Goal: Task Accomplishment & Management: Use online tool/utility

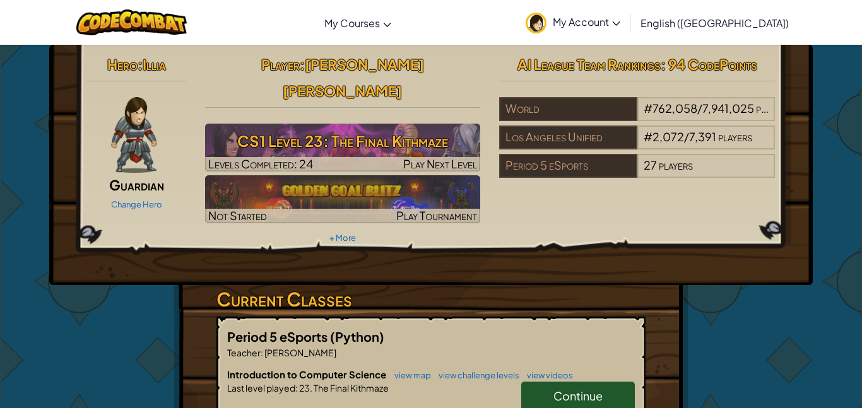
click at [601, 389] on span "Continue" at bounding box center [577, 396] width 49 height 15
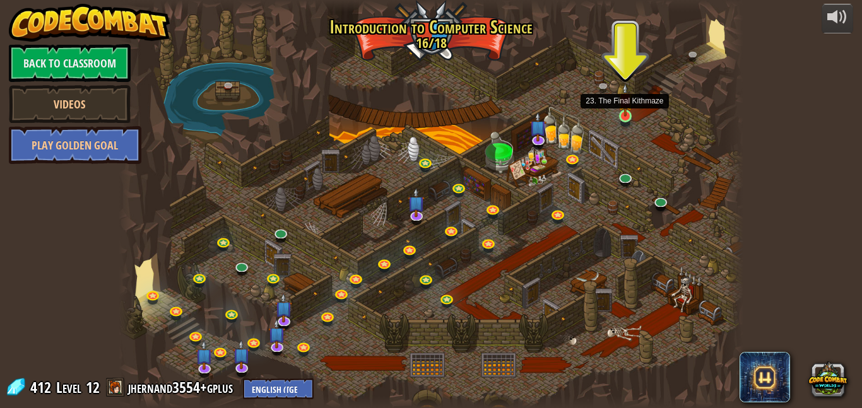
click at [622, 112] on img at bounding box center [625, 100] width 15 height 34
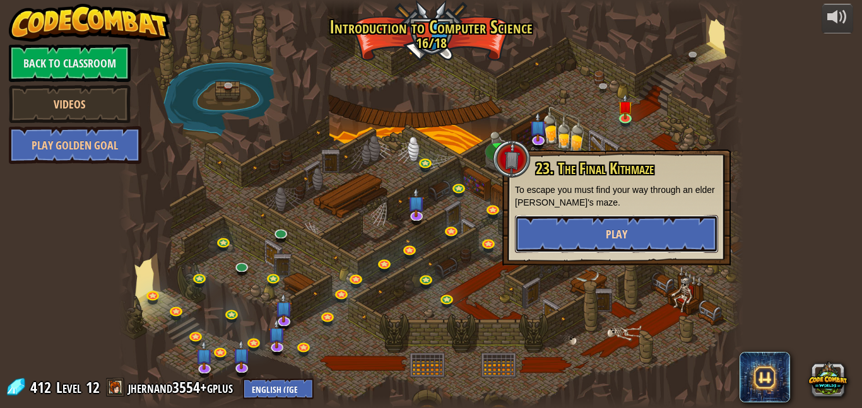
click at [581, 233] on button "Play" at bounding box center [616, 234] width 203 height 38
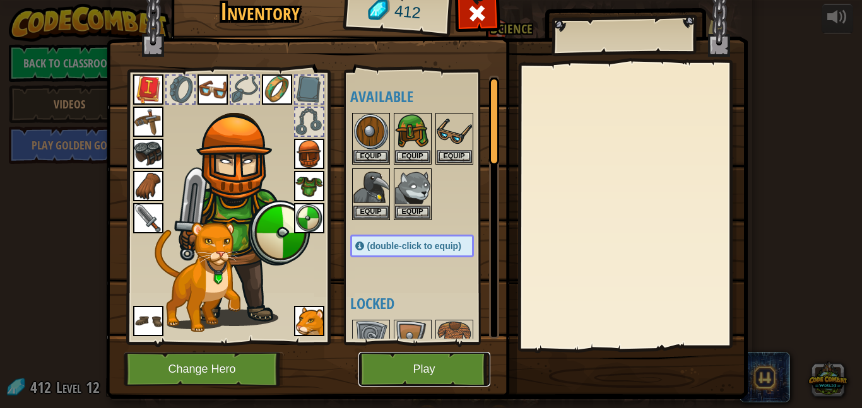
click at [430, 357] on button "Play" at bounding box center [424, 369] width 132 height 35
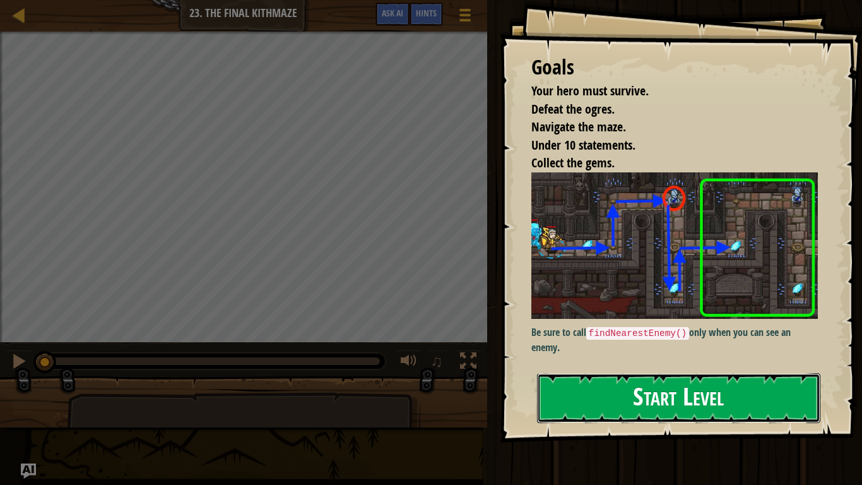
click at [655, 408] on button "Start Level" at bounding box center [678, 398] width 283 height 50
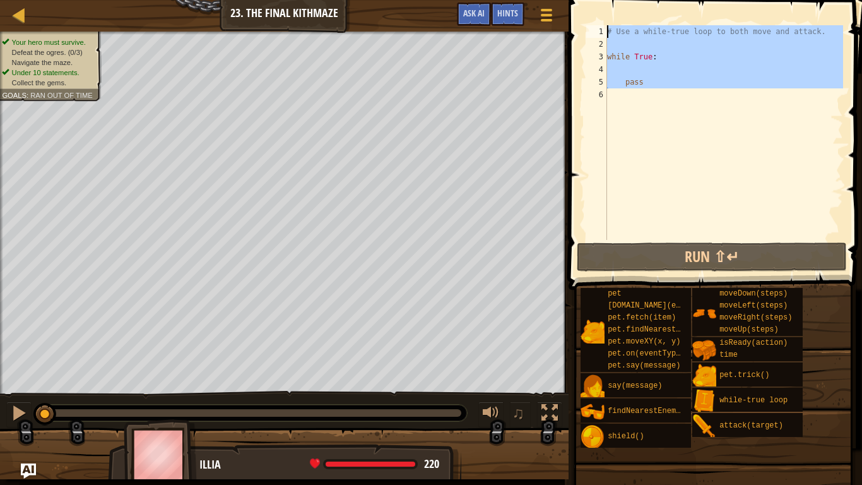
drag, startPoint x: 705, startPoint y: 112, endPoint x: 550, endPoint y: 0, distance: 191.7
click at [550, 0] on div "Map Introduction to Computer Science 23. The Final Kithmaze Game Menu Done Hint…" at bounding box center [431, 242] width 862 height 485
type textarea "# Use a while-true loop to both move and attack."
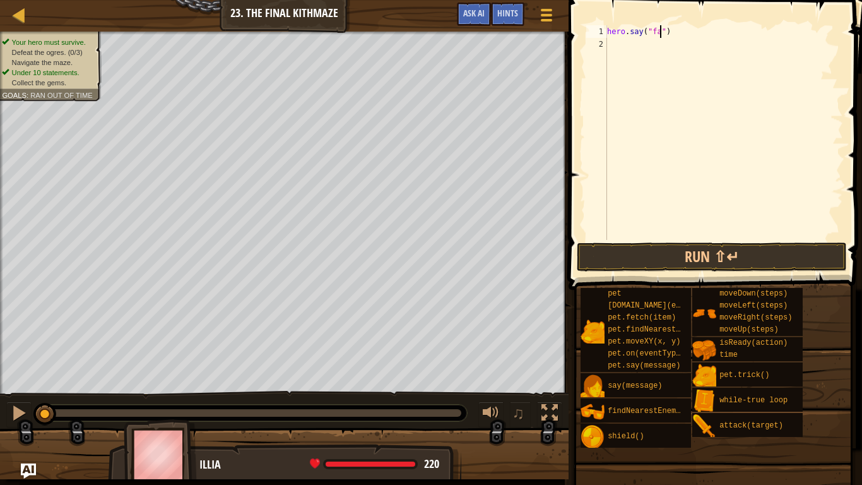
scroll to position [6, 8]
click at [596, 254] on button "Run ⇧↵" at bounding box center [712, 256] width 270 height 29
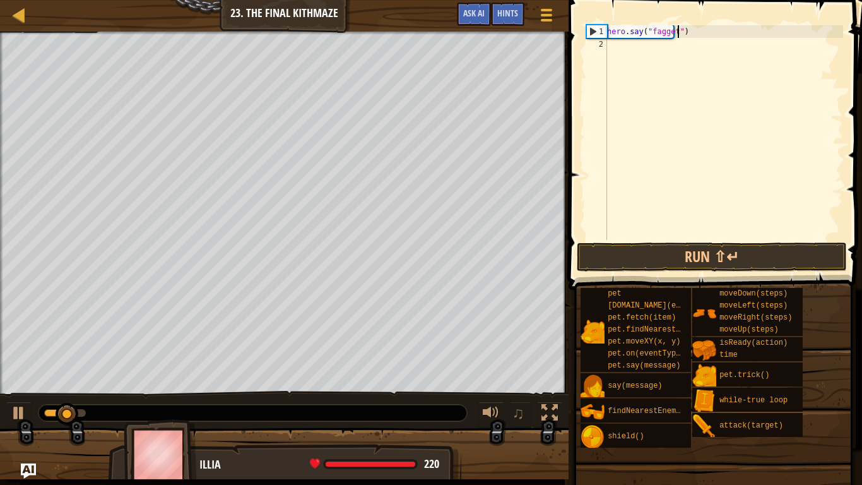
scroll to position [6, 10]
click at [620, 243] on button "Run ⇧↵" at bounding box center [712, 256] width 270 height 29
type textarea "hero.say("nigger")"
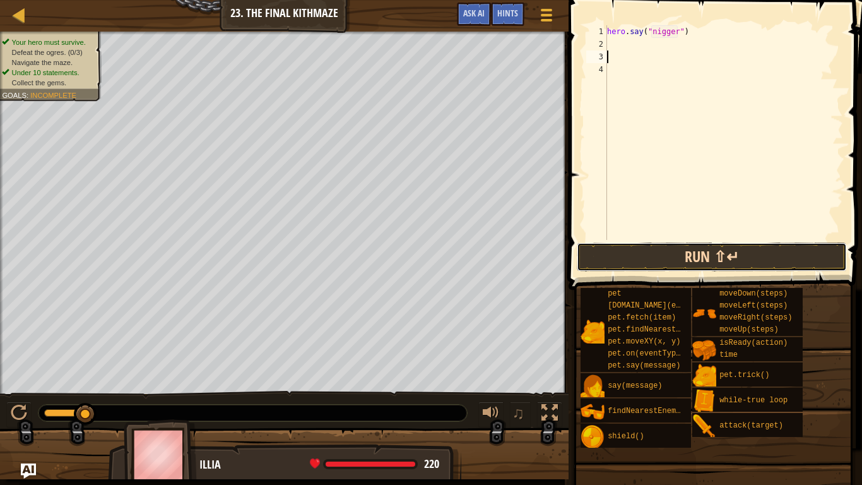
click at [678, 257] on button "Run ⇧↵" at bounding box center [712, 256] width 270 height 29
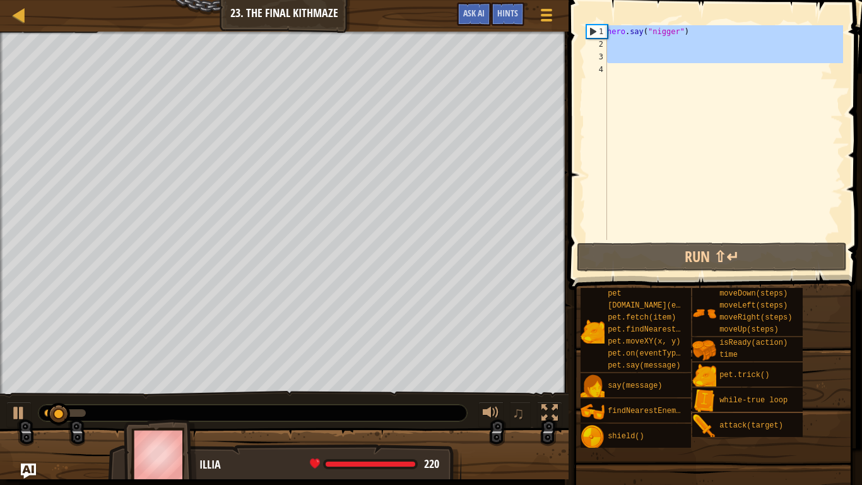
drag, startPoint x: 700, startPoint y: 67, endPoint x: 517, endPoint y: 0, distance: 194.8
click at [517, 0] on div "Map Introduction to Computer Science 23. The Final Kithmaze Game Menu Done Hint…" at bounding box center [431, 242] width 862 height 485
type textarea "hero.say("nigger")"
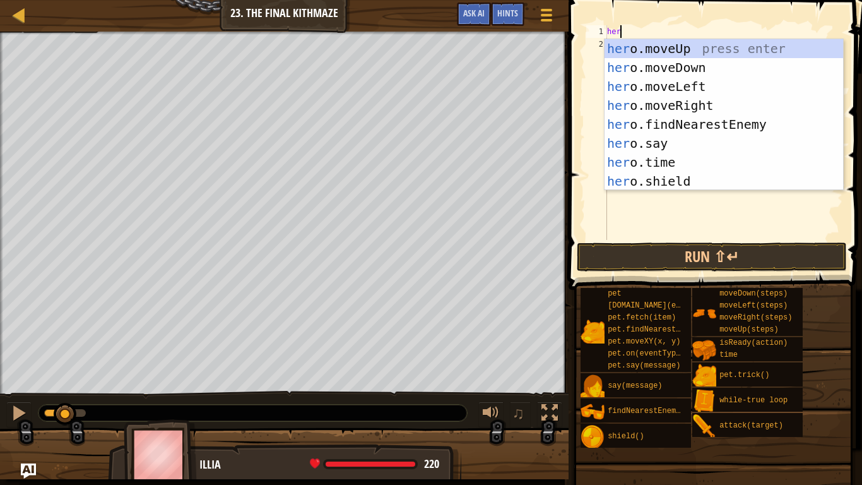
scroll to position [6, 1]
type textarea "h"
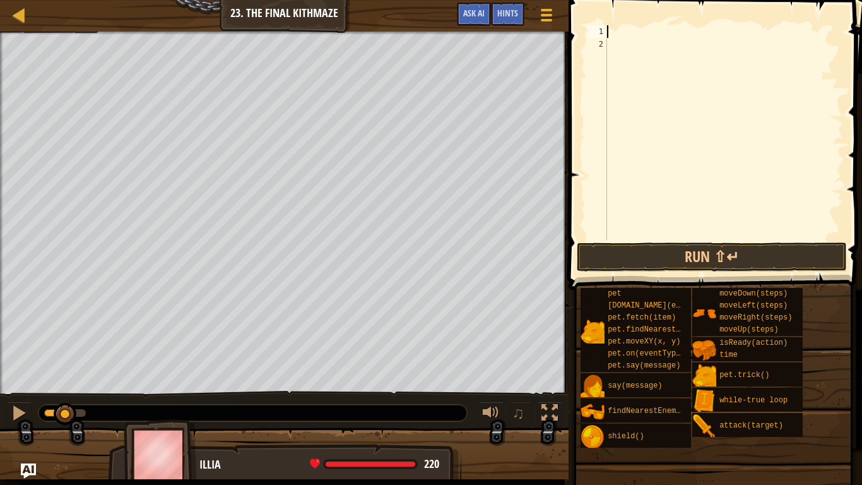
type textarea "s"
type textarea "y"
type textarea "s"
type textarea "a"
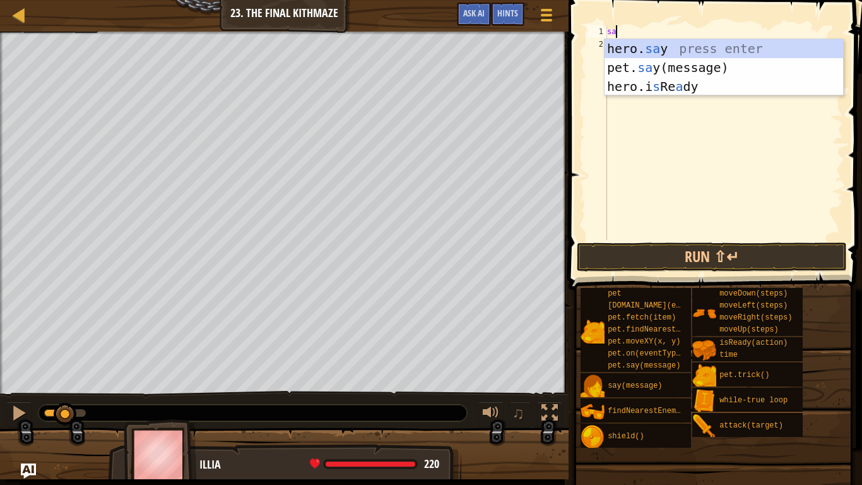
scroll to position [6, 1]
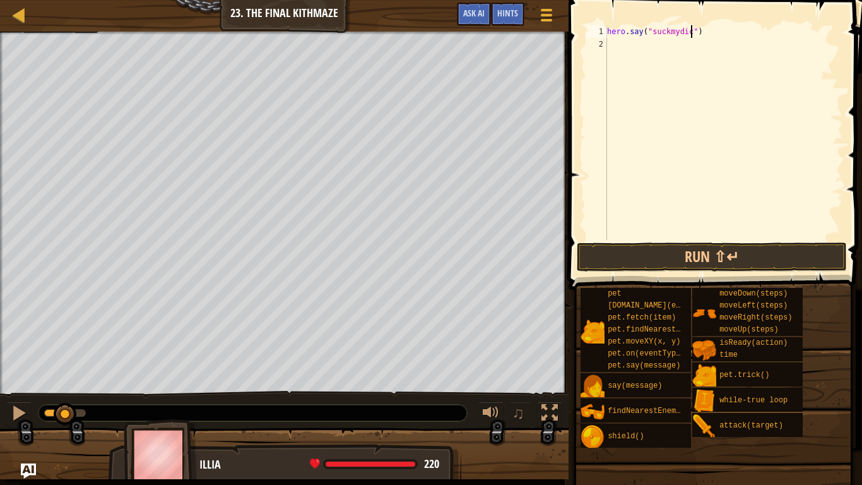
type textarea "hero.say("suckmydick")"
click at [759, 264] on button "Run ⇧↵" at bounding box center [712, 256] width 270 height 29
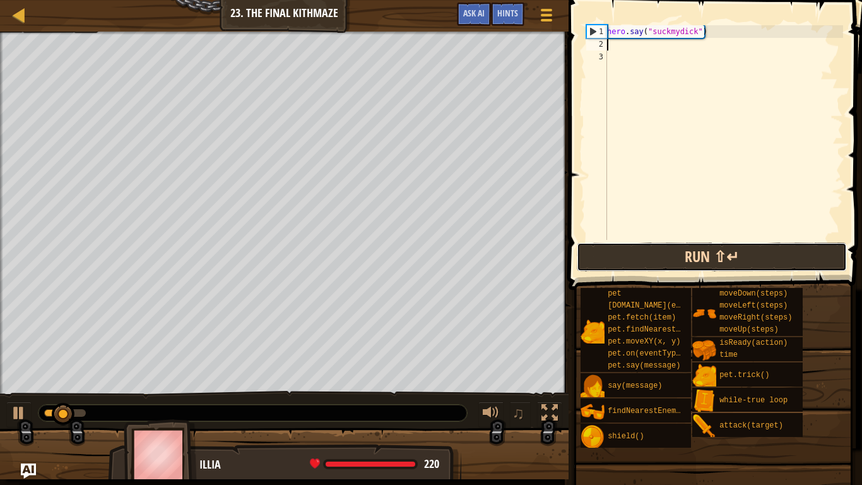
click at [765, 259] on button "Run ⇧↵" at bounding box center [712, 256] width 270 height 29
click at [765, 259] on button "Running" at bounding box center [712, 256] width 270 height 29
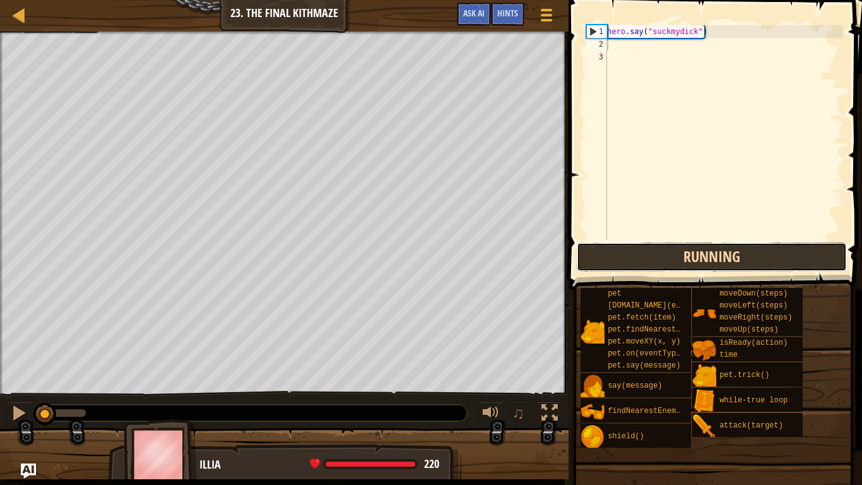
click at [765, 259] on button "Running" at bounding box center [712, 256] width 270 height 29
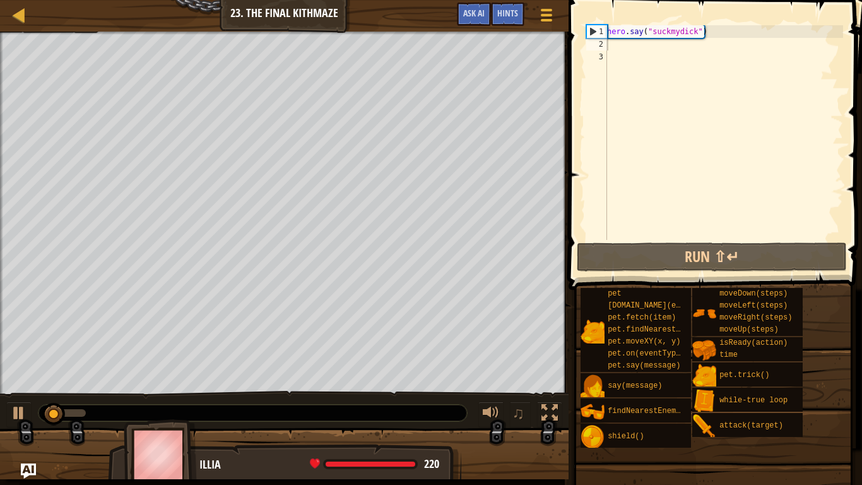
drag, startPoint x: 822, startPoint y: 4, endPoint x: 735, endPoint y: 27, distance: 89.5
click at [735, 27] on div "1 2 3 hero . say ( "suckmydick" ) ההההההההההההההההההההההההההההההההההההההההההההה…" at bounding box center [713, 169] width 297 height 327
drag, startPoint x: 734, startPoint y: 34, endPoint x: 577, endPoint y: 23, distance: 156.9
click at [577, 23] on div "1 2 3 hero . say ( "suckmydick" ) ההההההההההההההההההההההההההההההההההההההההההההה…" at bounding box center [713, 169] width 297 height 327
type textarea "hero.say("suckmydick")"
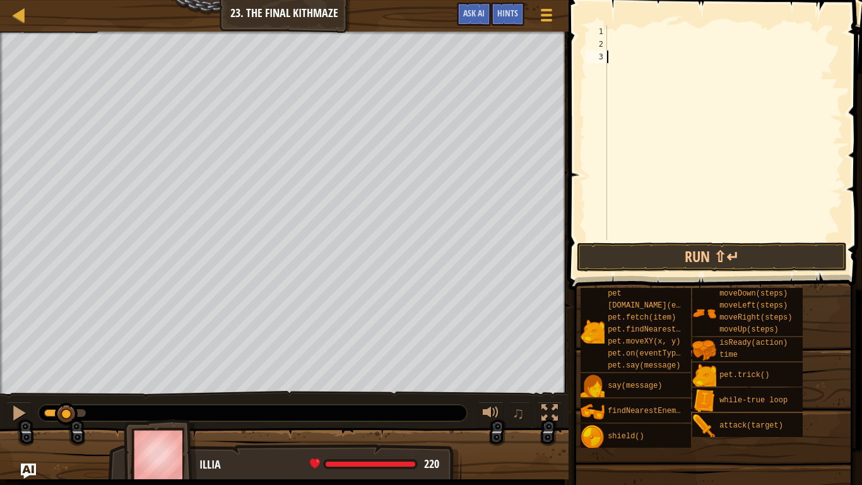
click at [624, 90] on div at bounding box center [723, 145] width 239 height 240
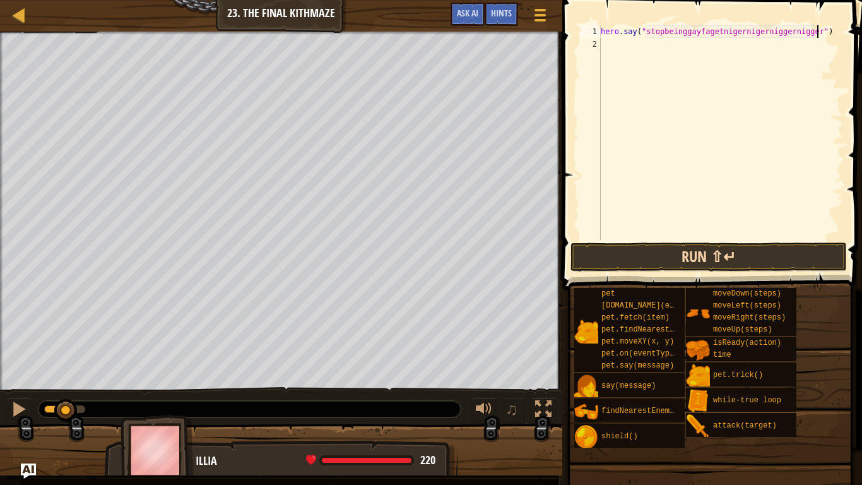
type textarea "hero.say("stopbeinggayfagetnigernigerniggernigger")"
click at [689, 267] on button "Run ⇧↵" at bounding box center [708, 256] width 276 height 29
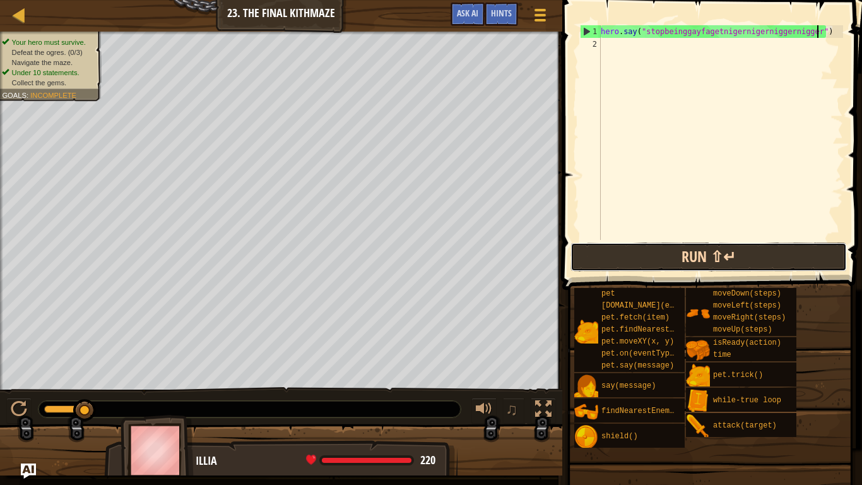
click at [696, 260] on button "Run ⇧↵" at bounding box center [708, 256] width 276 height 29
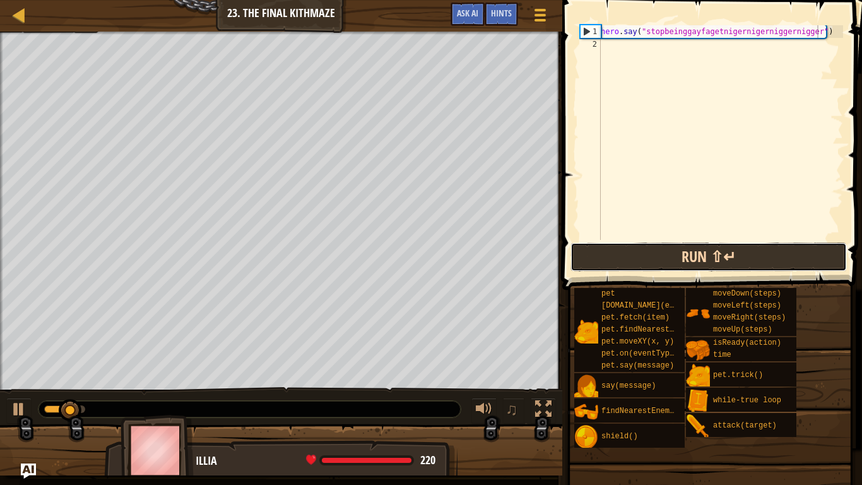
click at [696, 260] on button "Run ⇧↵" at bounding box center [708, 256] width 276 height 29
click at [696, 260] on button "Running" at bounding box center [708, 256] width 276 height 29
click at [696, 260] on button "Run ⇧↵" at bounding box center [708, 256] width 276 height 29
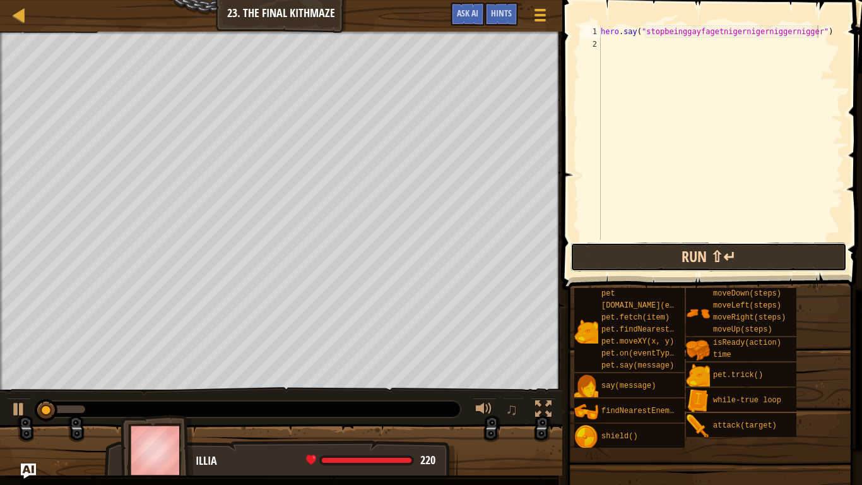
click at [696, 260] on button "Run ⇧↵" at bounding box center [708, 256] width 276 height 29
click at [696, 260] on button "Running" at bounding box center [708, 256] width 276 height 29
click at [696, 260] on button "Run ⇧↵" at bounding box center [708, 256] width 276 height 29
click at [696, 260] on button "Running" at bounding box center [708, 256] width 276 height 29
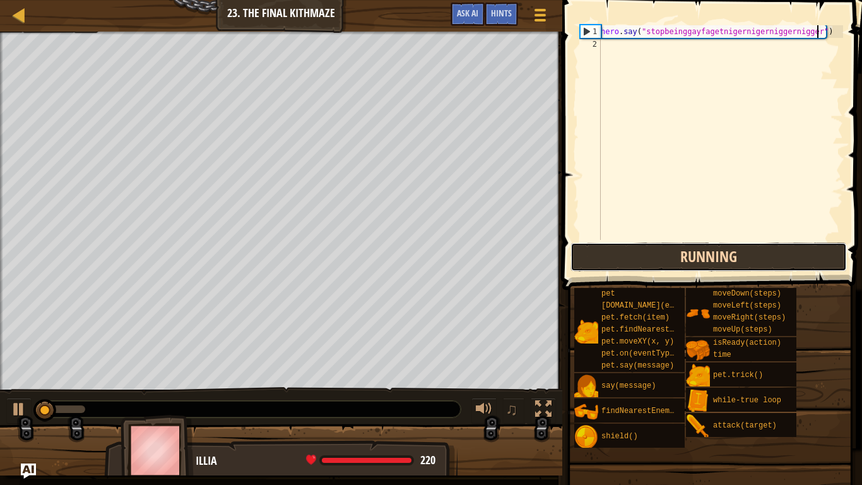
click at [696, 260] on button "Running" at bounding box center [708, 256] width 276 height 29
click at [696, 260] on button "Run ⇧↵" at bounding box center [708, 256] width 276 height 29
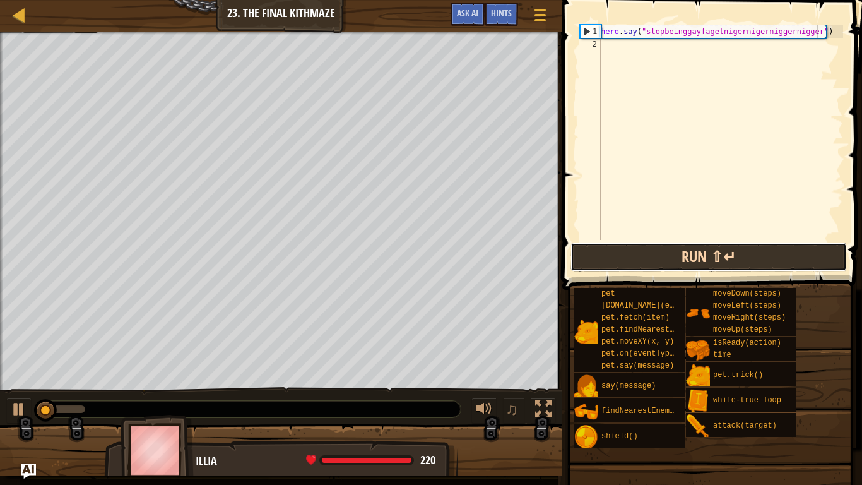
click at [696, 260] on button "Run ⇧↵" at bounding box center [708, 256] width 276 height 29
click at [696, 260] on button "Running" at bounding box center [708, 256] width 276 height 29
click at [696, 260] on button "Run ⇧↵" at bounding box center [708, 256] width 276 height 29
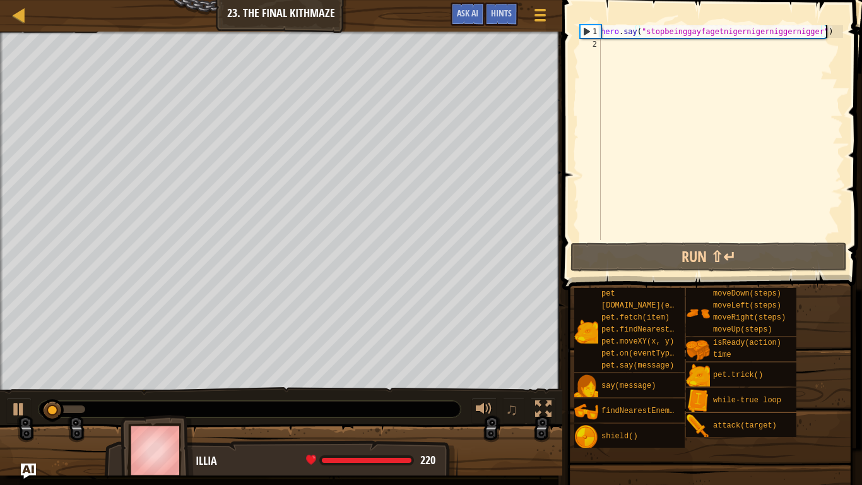
drag, startPoint x: 831, startPoint y: 32, endPoint x: 325, endPoint y: 16, distance: 506.3
click at [325, 16] on div "Map Introduction to Computer Science 23. The Final Kithmaze Game Menu Done Hint…" at bounding box center [431, 242] width 862 height 485
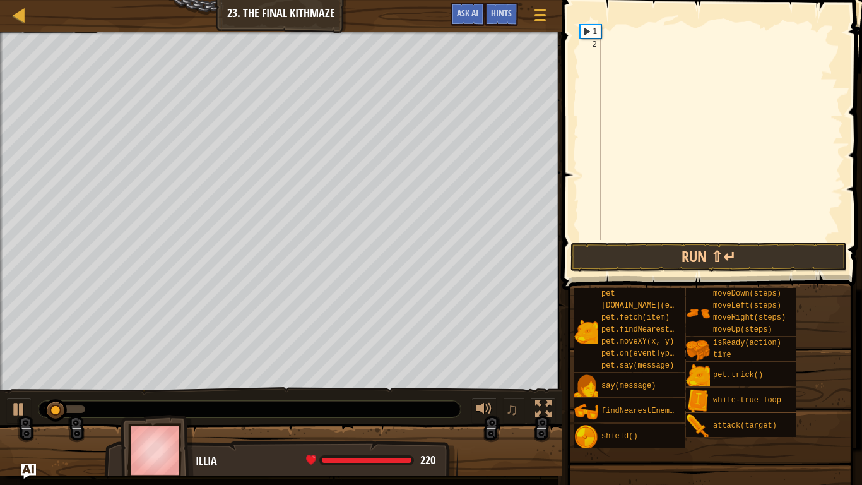
scroll to position [6, 0]
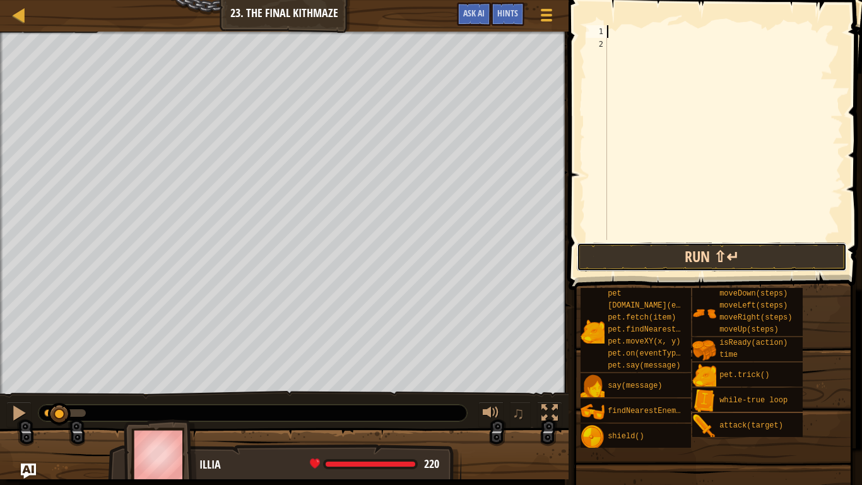
click at [641, 251] on button "Run ⇧↵" at bounding box center [712, 256] width 270 height 29
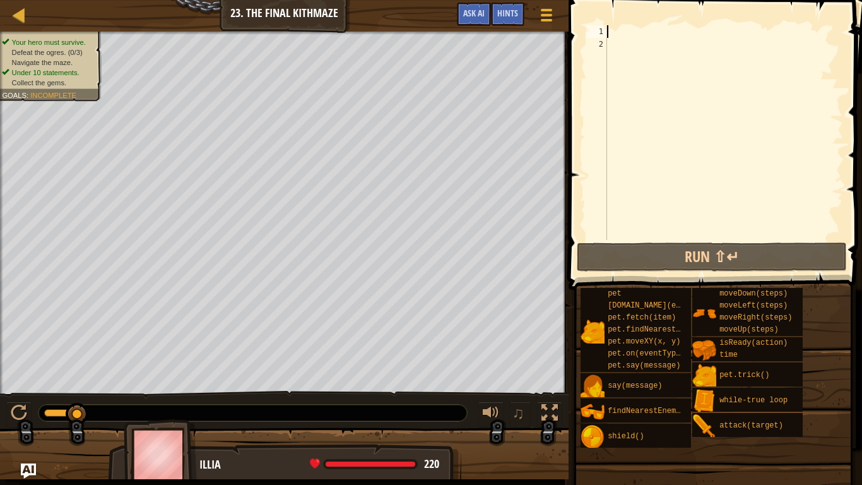
scroll to position [6, 1]
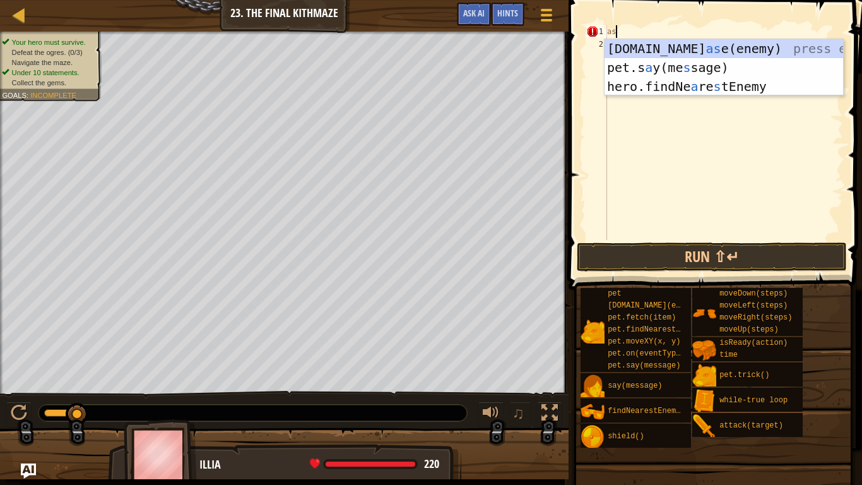
type textarea "a"
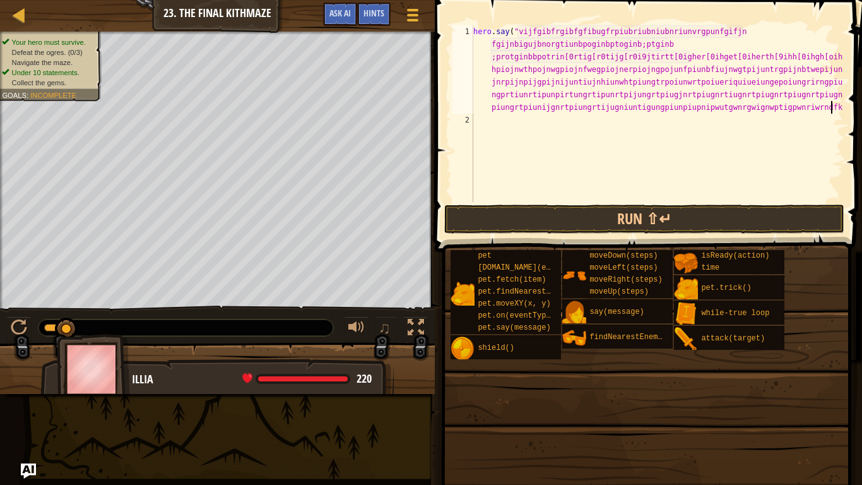
scroll to position [6, 312]
type textarea "hero.say("vijfgibfrgibfgfibugfrpiubriubniubnriunvrgpunfgifjn fgijnbigujbnorgtiu…"
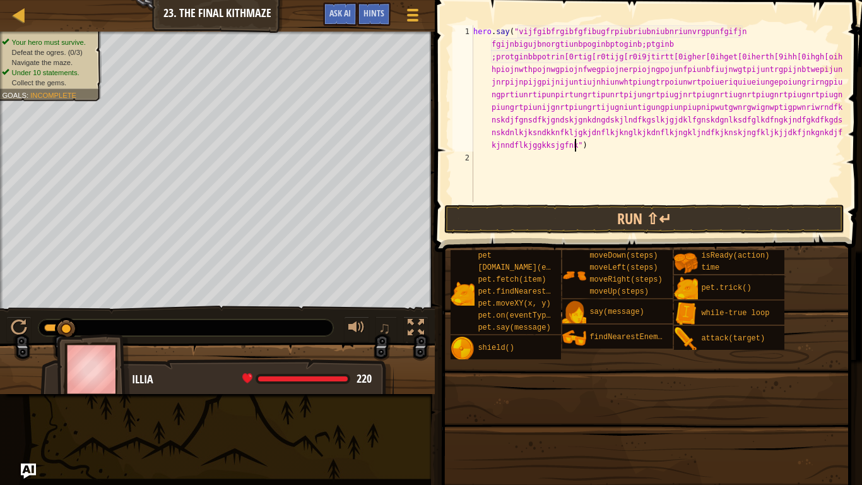
scroll to position [6, 113]
type textarea "skdjfgnsdfkjgndskjgnkdngdskjlndfkgslkjgjdklfgnskdgnlksdfglkdfngkjndfgkdfkgdsnkn…"
click at [562, 218] on button "Run ⇧↵" at bounding box center [644, 218] width 400 height 29
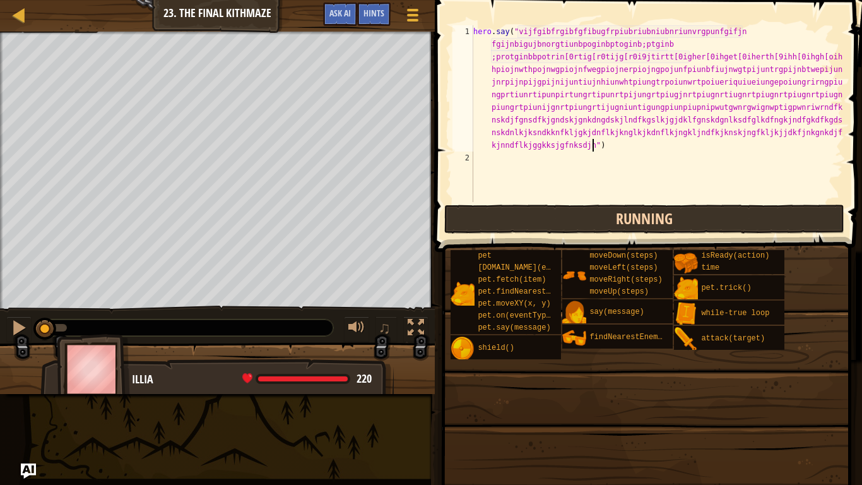
scroll to position [6, 0]
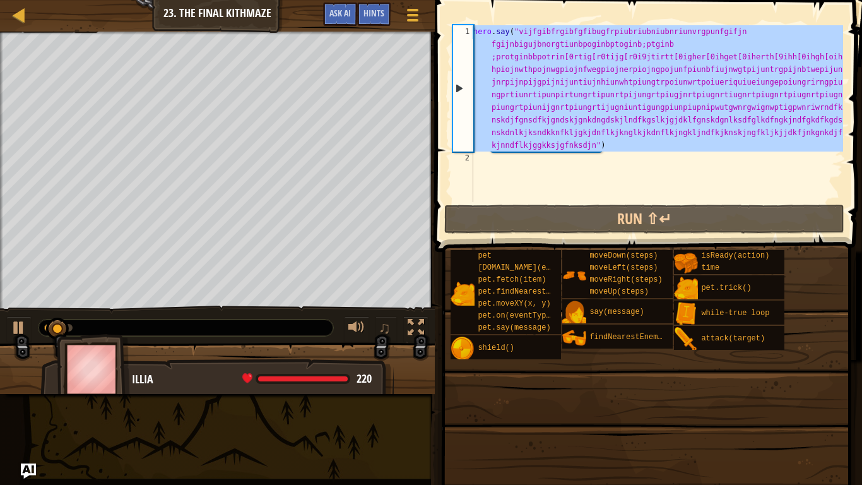
drag, startPoint x: 616, startPoint y: 164, endPoint x: 339, endPoint y: 0, distance: 321.9
click at [339, 0] on div "Map Introduction to Computer Science 23. The Final Kithmaze Game Menu Done Hint…" at bounding box center [431, 242] width 862 height 485
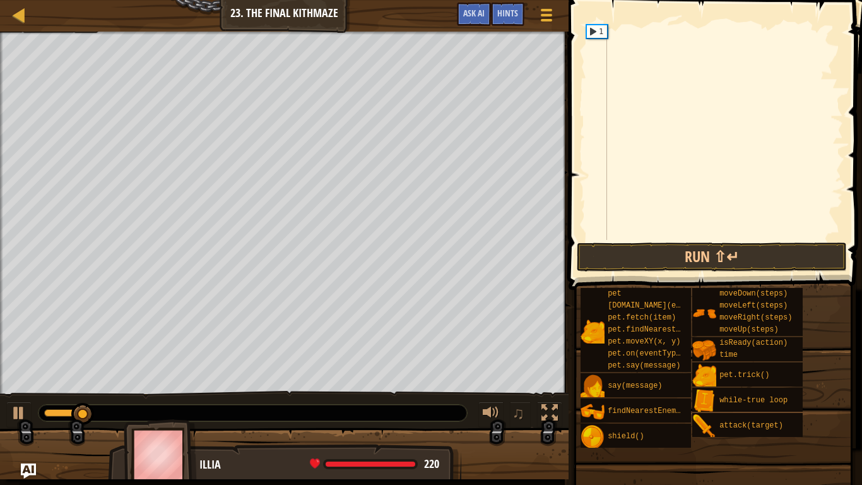
click at [590, 30] on div "1" at bounding box center [597, 31] width 20 height 13
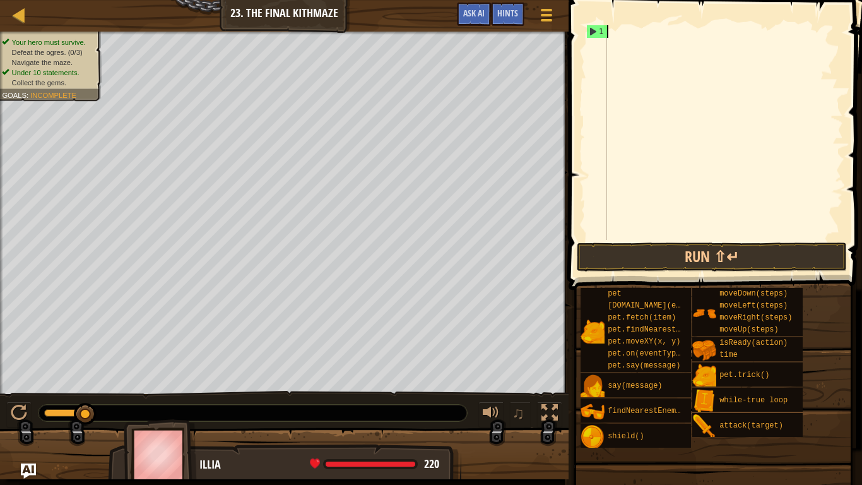
type textarea "ri"
type textarea "p"
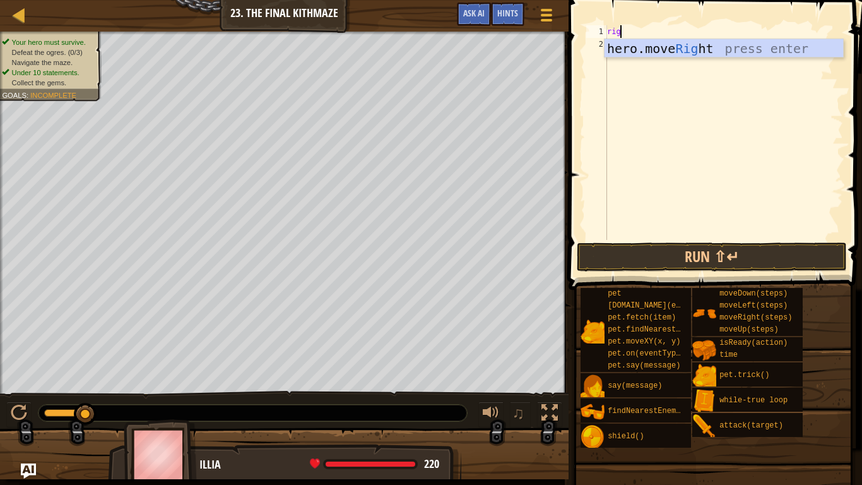
type textarea "righ"
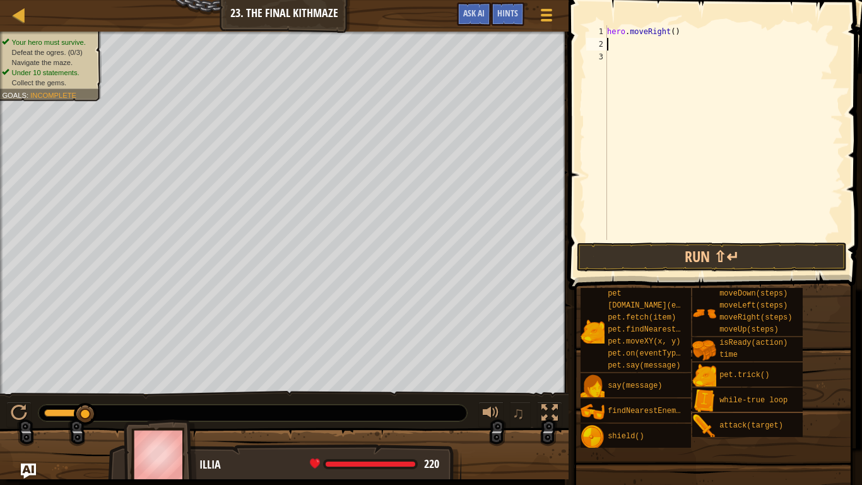
type textarea "up"
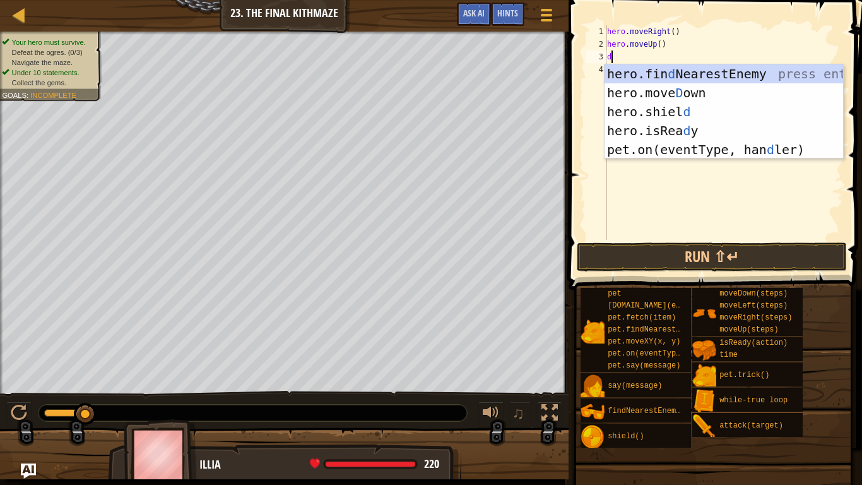
type textarea "do"
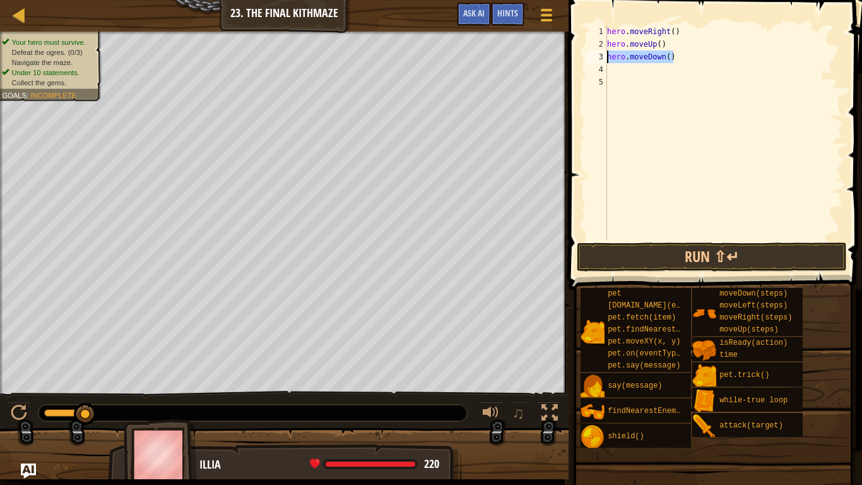
drag, startPoint x: 676, startPoint y: 54, endPoint x: 608, endPoint y: 62, distance: 68.6
click at [608, 62] on div "hero . moveRight ( ) hero . moveUp ( ) hero . moveDown ( )" at bounding box center [723, 145] width 239 height 240
type textarea "hero.moveDown()"
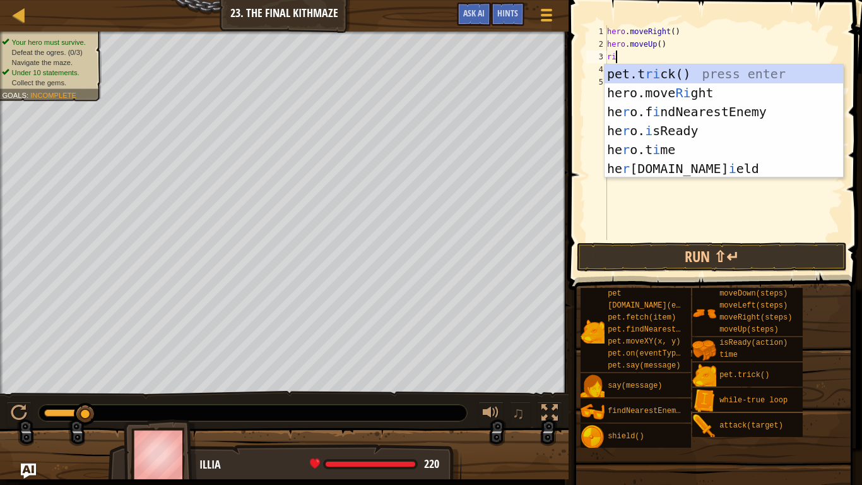
type textarea "rig"
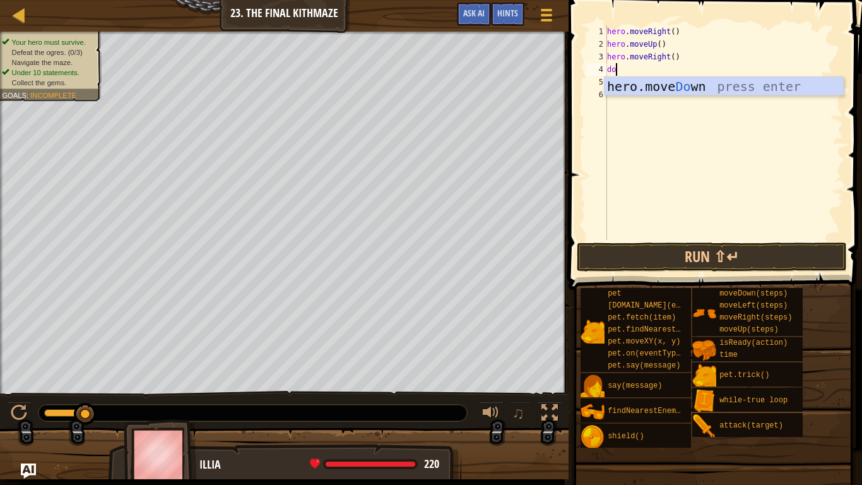
type textarea "don"
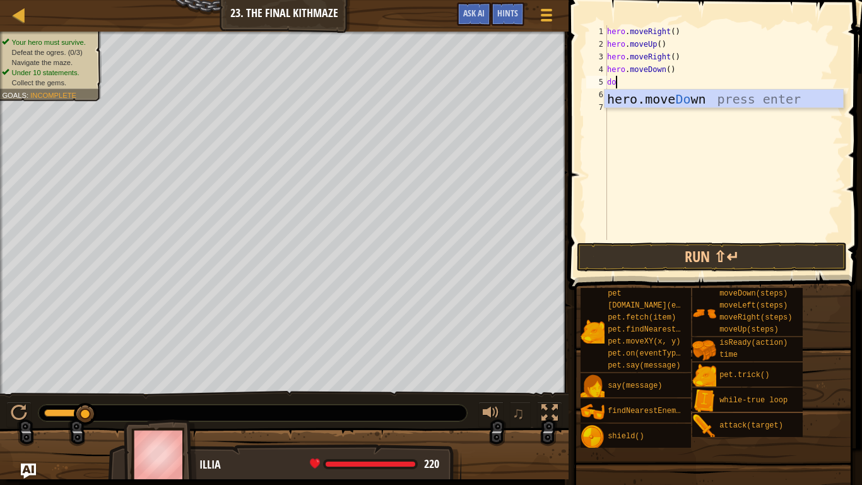
scroll to position [6, 1]
type textarea "d"
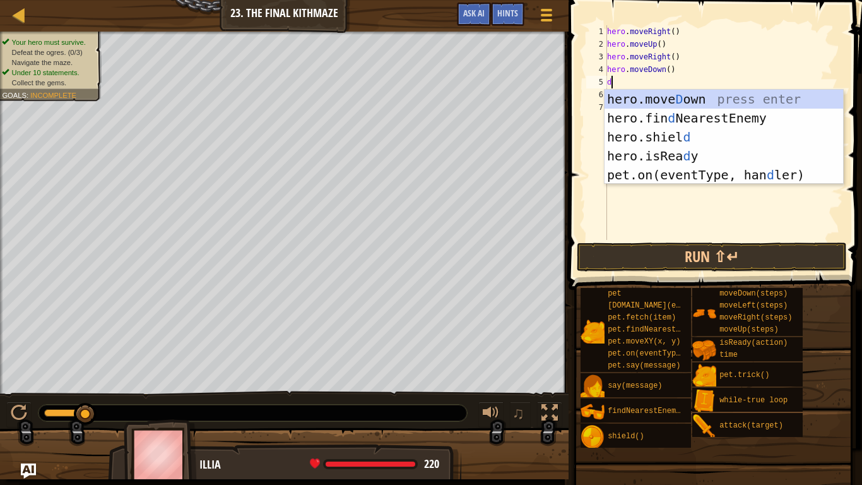
scroll to position [6, 0]
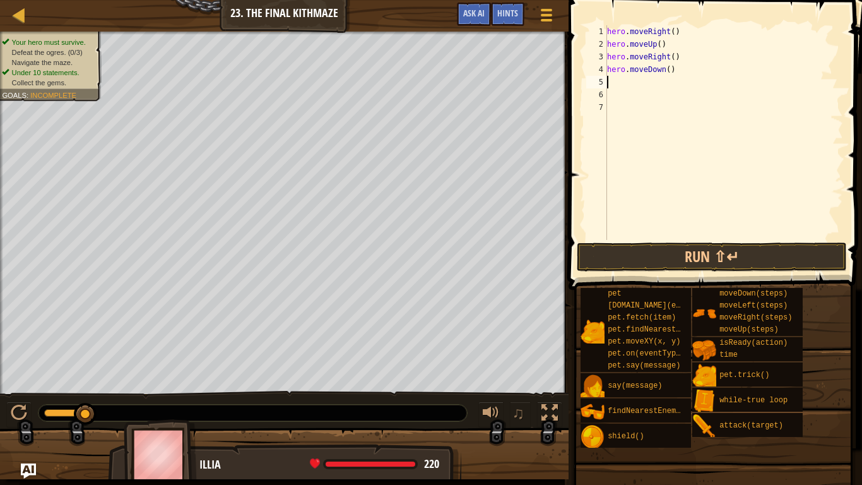
click at [671, 72] on div "hero . moveRight ( ) hero . moveUp ( ) hero . moveRight ( ) hero . moveDown ( )" at bounding box center [723, 145] width 239 height 240
click at [668, 71] on div "hero . moveRight ( ) hero . moveUp ( ) hero . moveRight ( ) hero . moveDown ( )" at bounding box center [723, 145] width 239 height 240
type textarea "hero.moveDown(2)"
click at [604, 78] on div "5" at bounding box center [596, 82] width 21 height 13
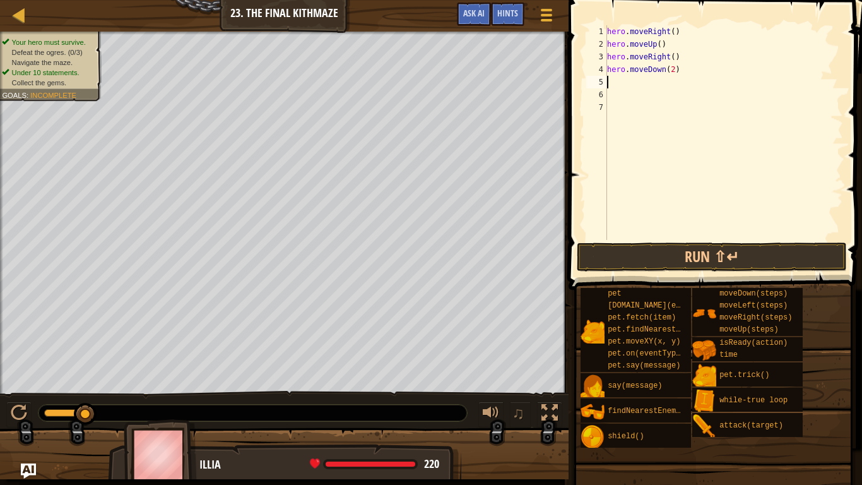
scroll to position [6, 0]
click at [606, 80] on div "5" at bounding box center [596, 82] width 21 height 13
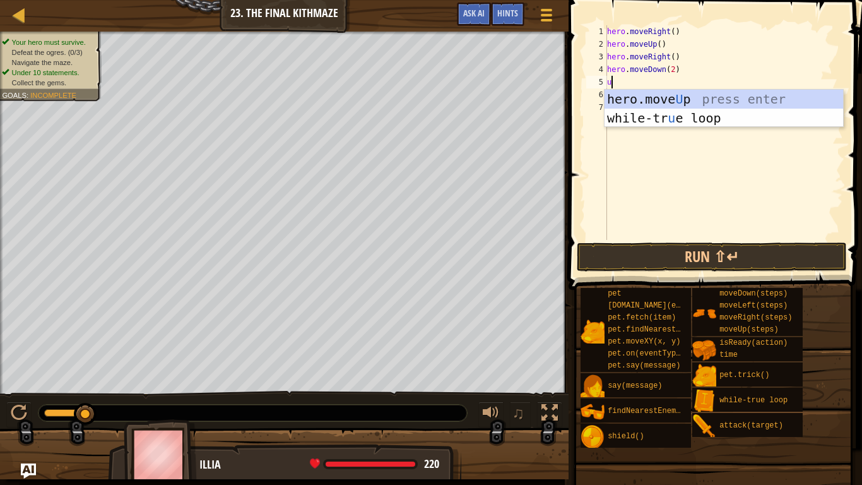
scroll to position [6, 1]
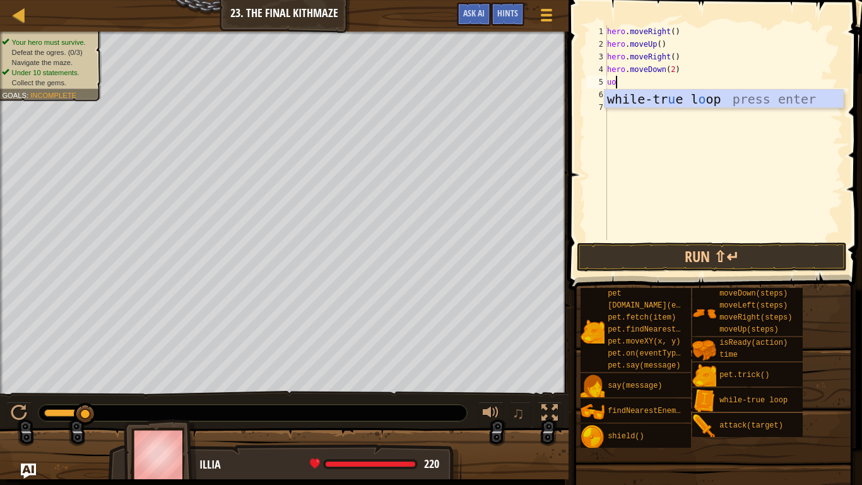
type textarea "u"
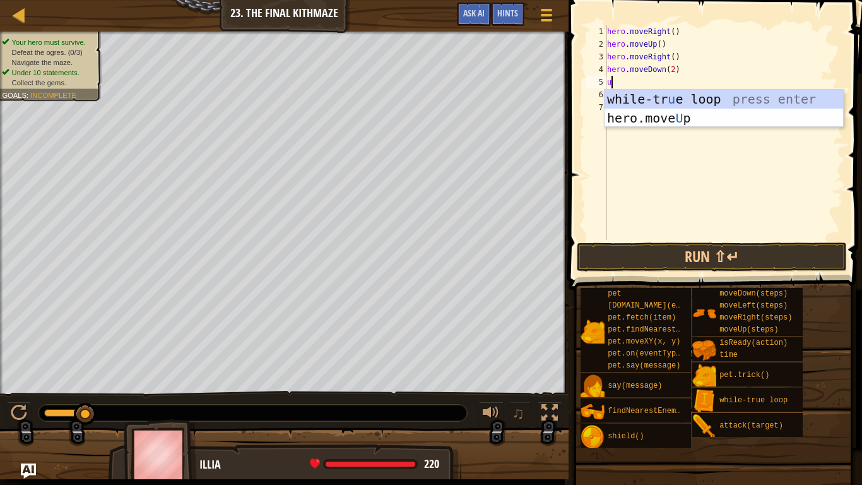
scroll to position [6, 0]
type textarea "up"
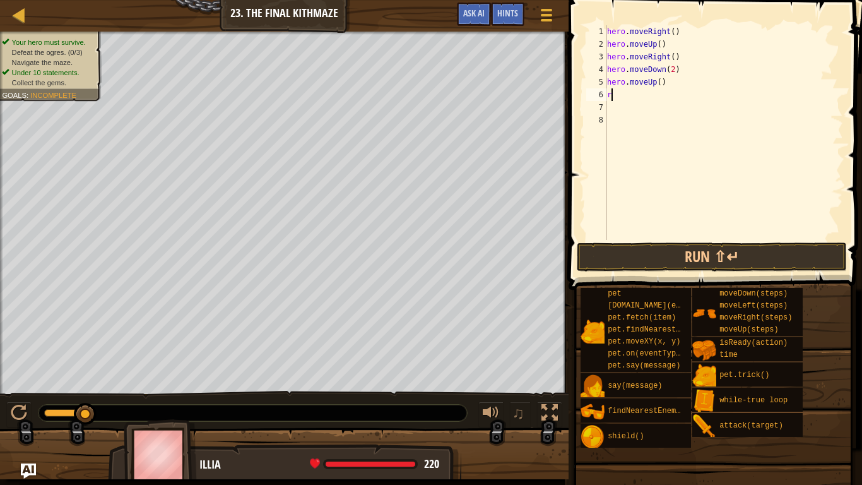
type textarea "righ"
type textarea "up"
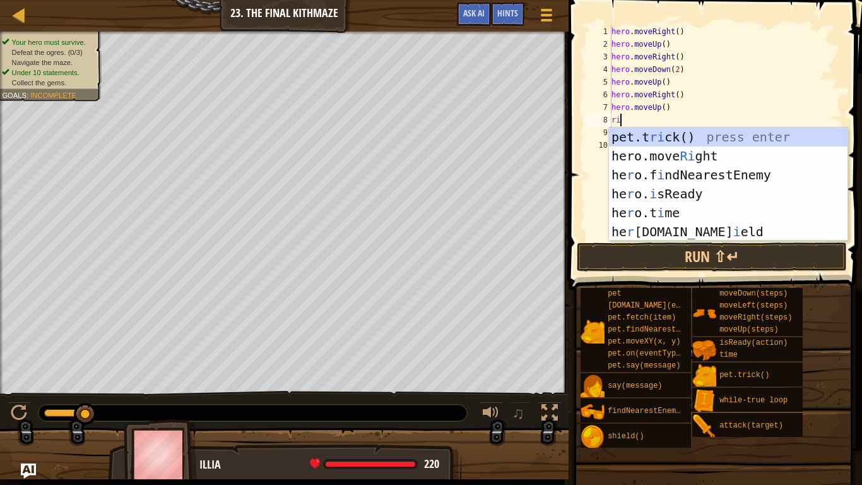
type textarea "rig"
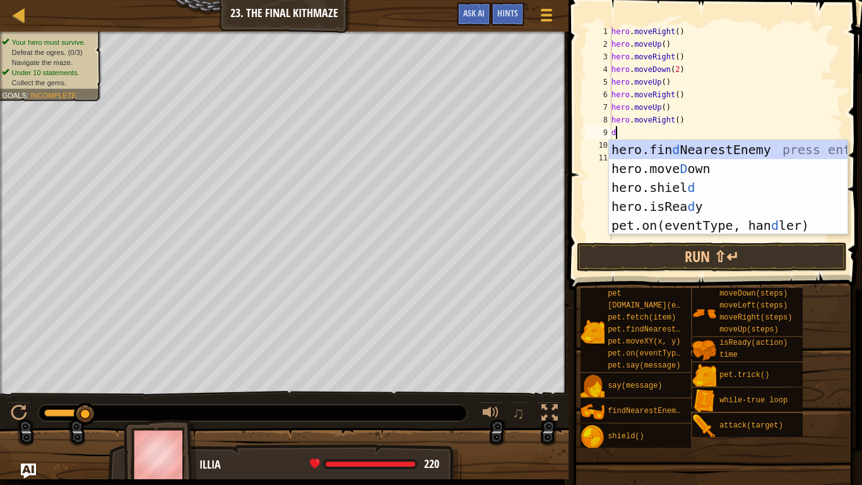
type textarea "do"
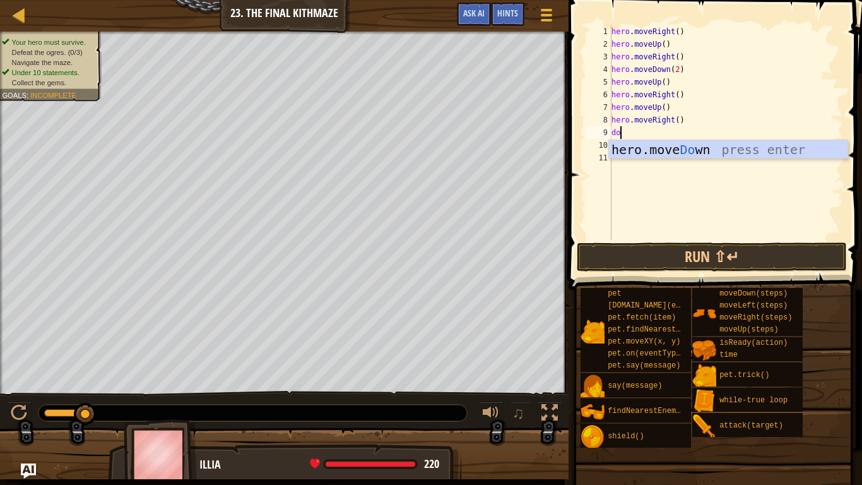
scroll to position [0, 0]
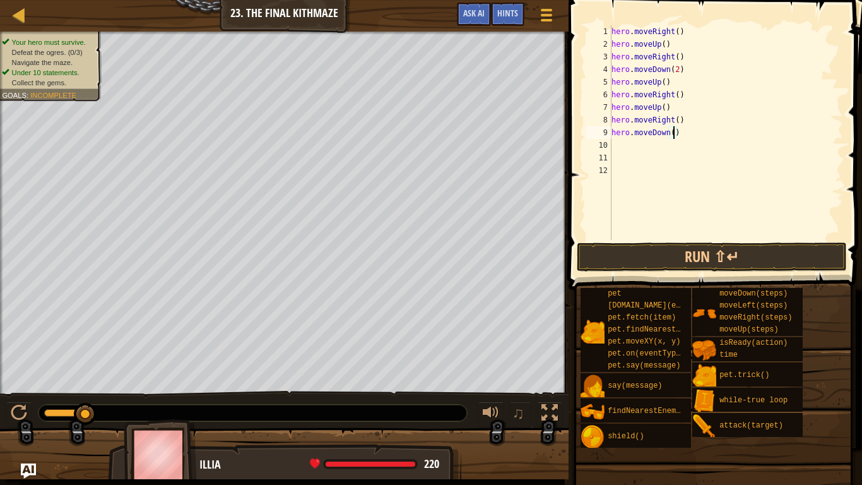
click at [673, 137] on div "hero . moveRight ( ) hero . moveUp ( ) hero . moveRight ( ) hero . moveDown ( 2…" at bounding box center [726, 145] width 234 height 240
click at [642, 255] on button "Run ⇧↵" at bounding box center [712, 256] width 270 height 29
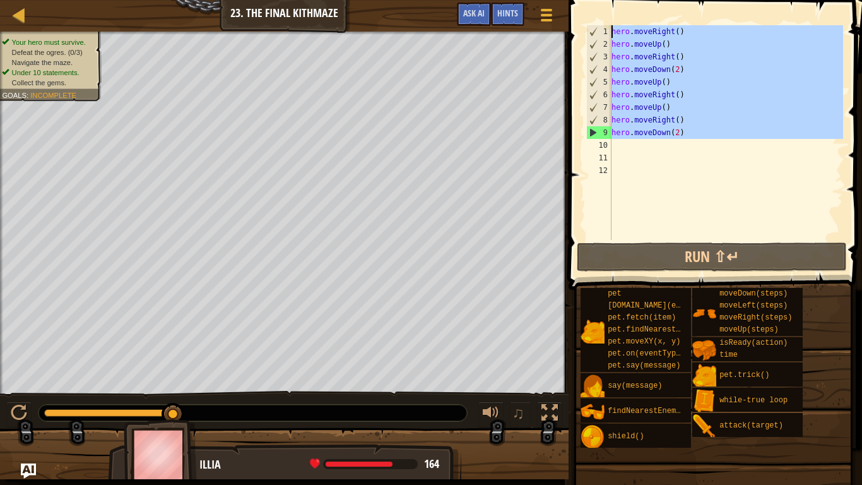
drag, startPoint x: 696, startPoint y: 141, endPoint x: 587, endPoint y: 21, distance: 162.1
click at [587, 21] on div "hero.moveDown(2) 1 2 3 4 5 6 7 8 9 10 11 12 hero . moveRight ( ) hero . moveUp …" at bounding box center [713, 169] width 297 height 327
type textarea "hero.moveRight() hero.moveUp()"
click at [626, 161] on div "hero . moveRight ( ) hero . moveUp ( ) hero . moveRight ( ) hero . moveDown ( 2…" at bounding box center [726, 145] width 234 height 240
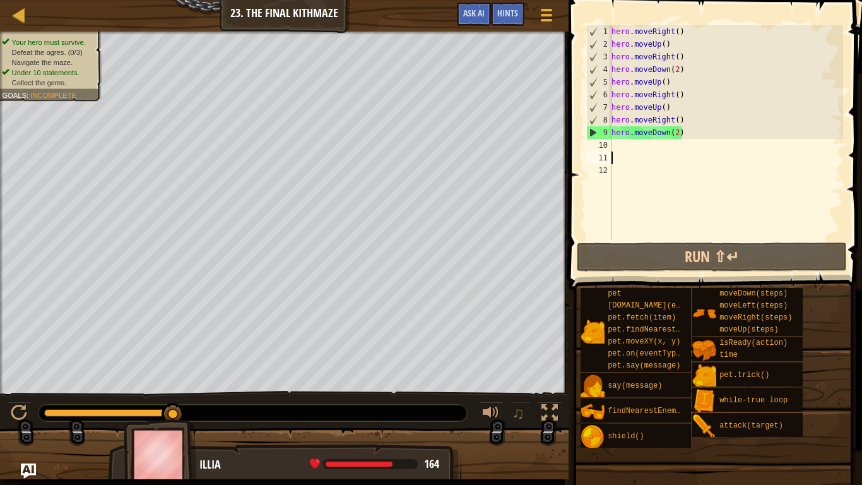
scroll to position [6, 0]
click at [615, 28] on div "hero . moveRight ( ) hero . moveUp ( ) hero . moveRight ( ) hero . moveDown ( 2…" at bounding box center [726, 145] width 234 height 240
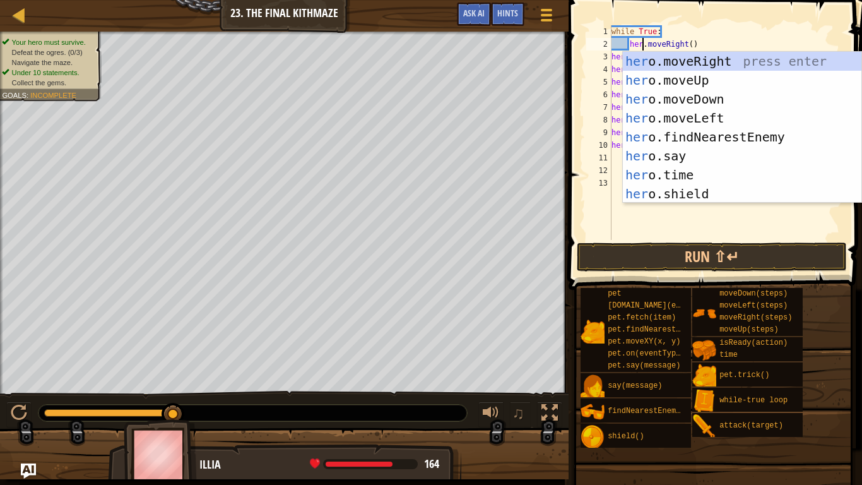
scroll to position [6, 4]
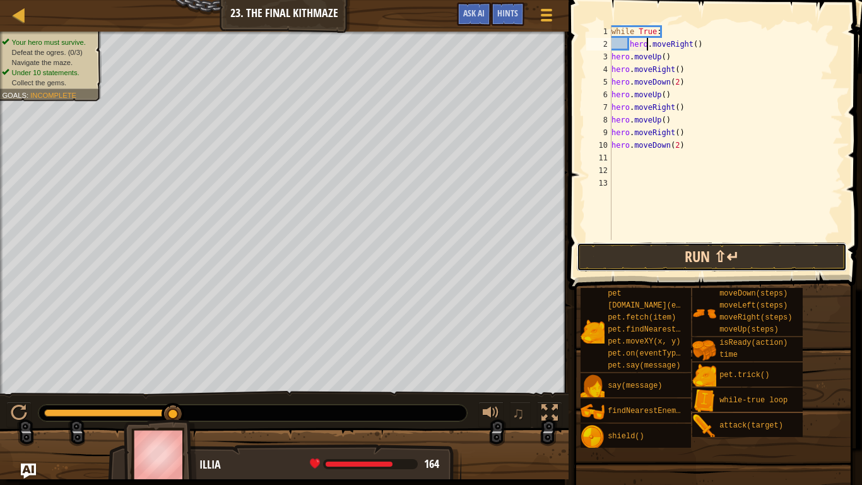
click at [625, 264] on button "Run ⇧↵" at bounding box center [712, 256] width 270 height 29
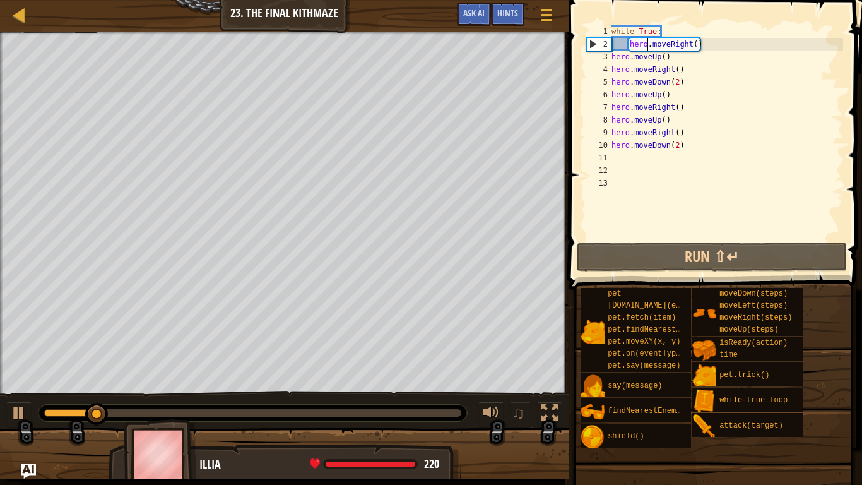
click at [694, 45] on div "while True : hero . moveRight ( ) hero . moveUp ( ) hero . moveRight ( ) hero .…" at bounding box center [726, 145] width 234 height 240
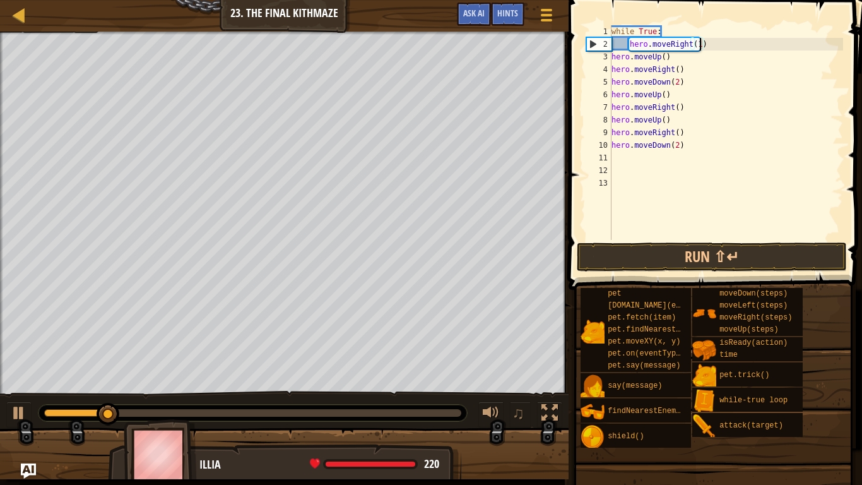
scroll to position [6, 13]
click at [728, 257] on button "Run ⇧↵" at bounding box center [712, 256] width 270 height 29
click at [616, 252] on button "Run ⇧↵" at bounding box center [712, 256] width 270 height 29
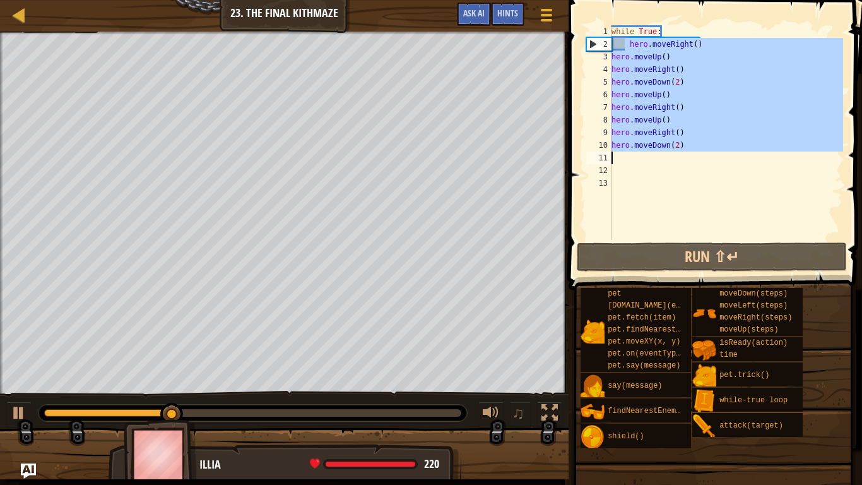
drag, startPoint x: 626, startPoint y: 45, endPoint x: 630, endPoint y: 153, distance: 108.6
click at [630, 153] on div "while True : hero . moveRight ( ) hero . moveUp ( ) hero . moveRight ( ) hero .…" at bounding box center [726, 145] width 234 height 240
type textarea "hero.moveDown(2)"
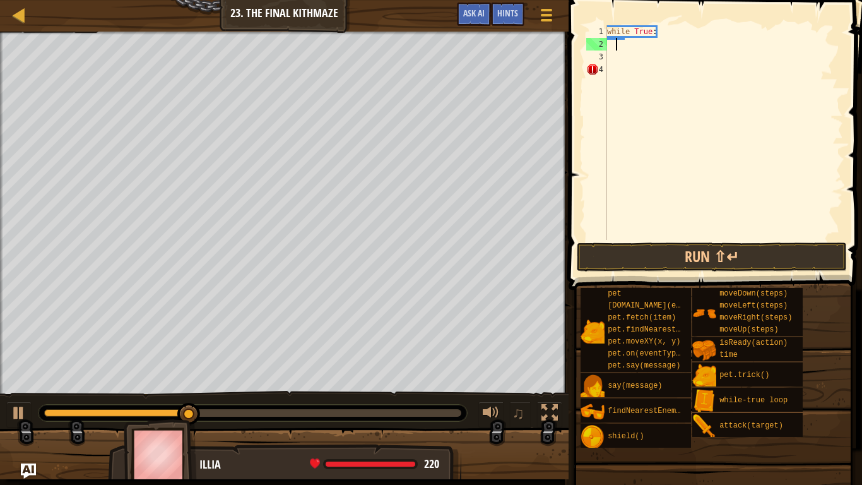
scroll to position [6, 0]
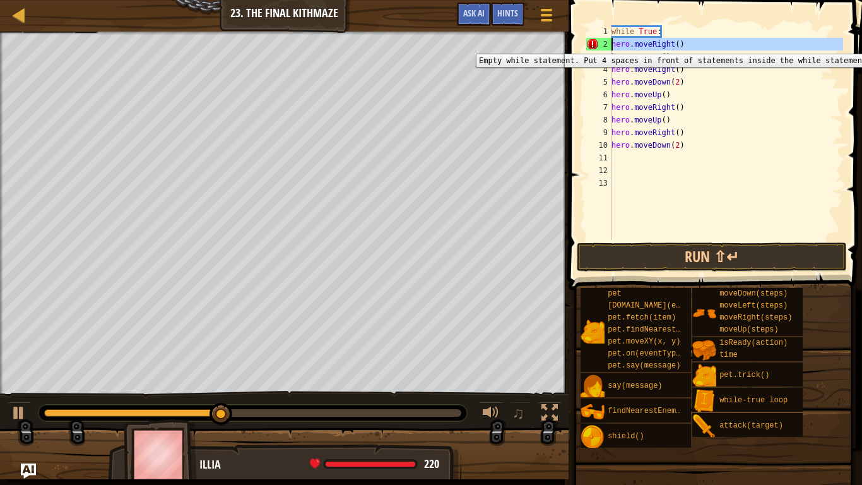
click at [595, 44] on div "2" at bounding box center [598, 44] width 25 height 13
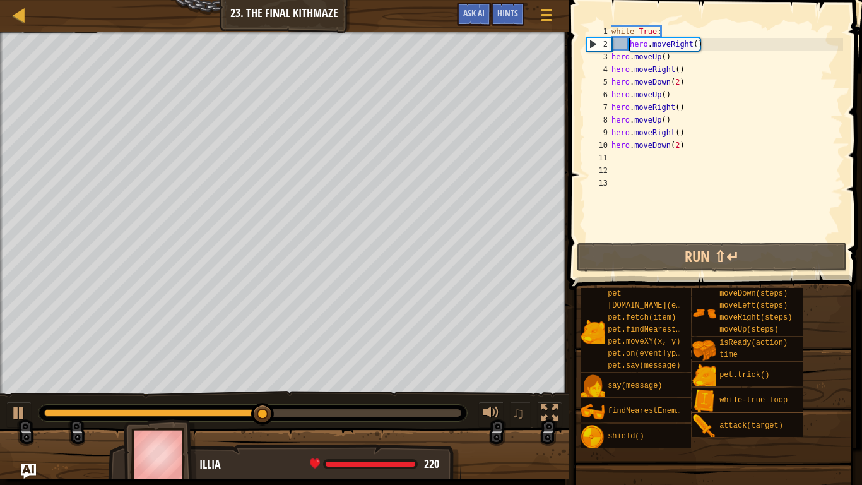
click at [610, 57] on div "3" at bounding box center [598, 56] width 25 height 13
click at [611, 56] on div "while True : hero . moveRight ( ) hero . moveUp ( ) hero . moveRight ( ) hero .…" at bounding box center [726, 145] width 234 height 240
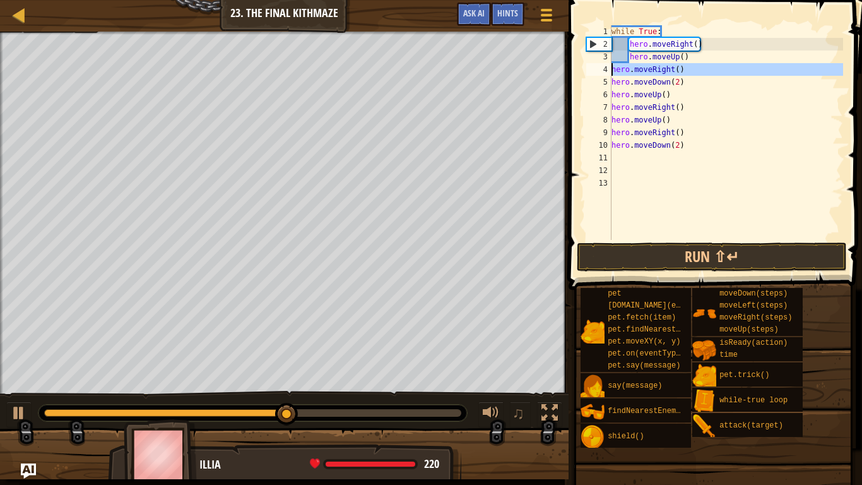
click at [610, 70] on div "4" at bounding box center [598, 69] width 25 height 13
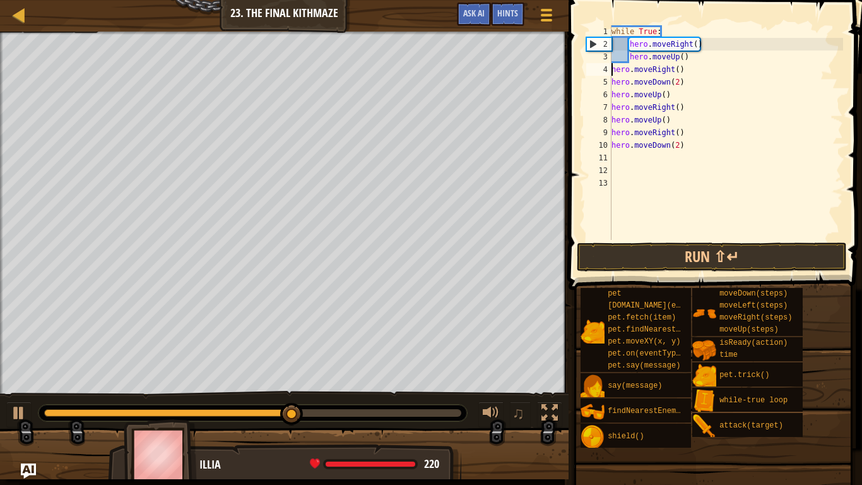
scroll to position [6, 1]
click at [612, 83] on div "while True : hero . moveRight ( ) hero . moveUp ( ) hero . moveRight ( ) hero .…" at bounding box center [726, 145] width 234 height 240
click at [613, 97] on div "while True : hero . moveRight ( ) hero . moveUp ( ) hero . moveRight ( ) hero .…" at bounding box center [726, 145] width 234 height 240
click at [612, 109] on div "while True : hero . moveRight ( ) hero . moveUp ( ) hero . moveRight ( ) hero .…" at bounding box center [726, 145] width 234 height 240
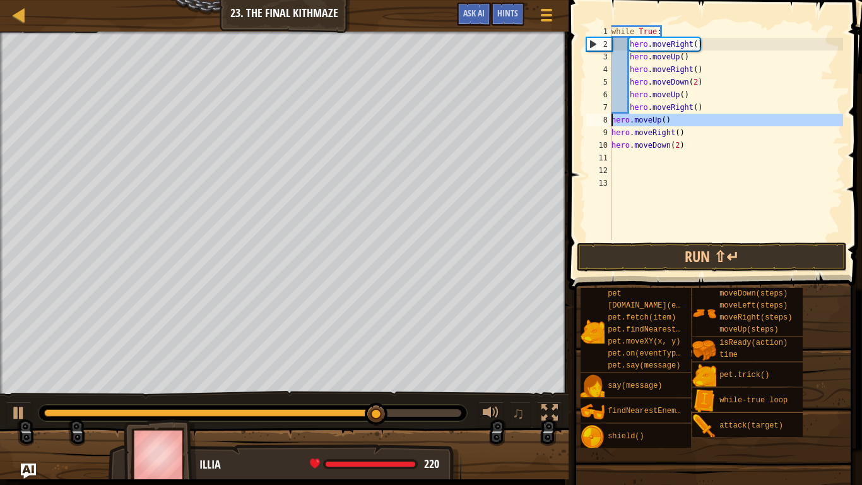
click at [611, 121] on div "8" at bounding box center [598, 120] width 25 height 13
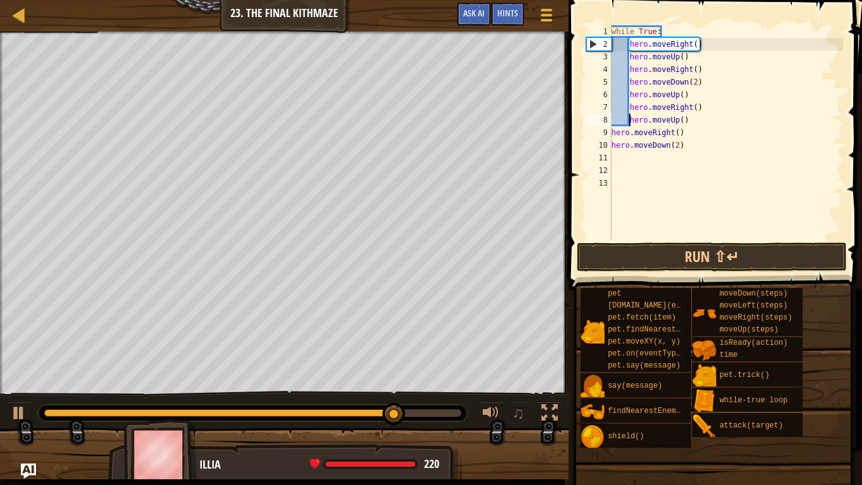
click at [613, 135] on div "while True : hero . moveRight ( ) hero . moveUp ( ) hero . moveRight ( ) hero .…" at bounding box center [726, 145] width 234 height 240
click at [614, 146] on div "while True : hero . moveRight ( ) hero . moveUp ( ) hero . moveRight ( ) hero .…" at bounding box center [726, 145] width 234 height 240
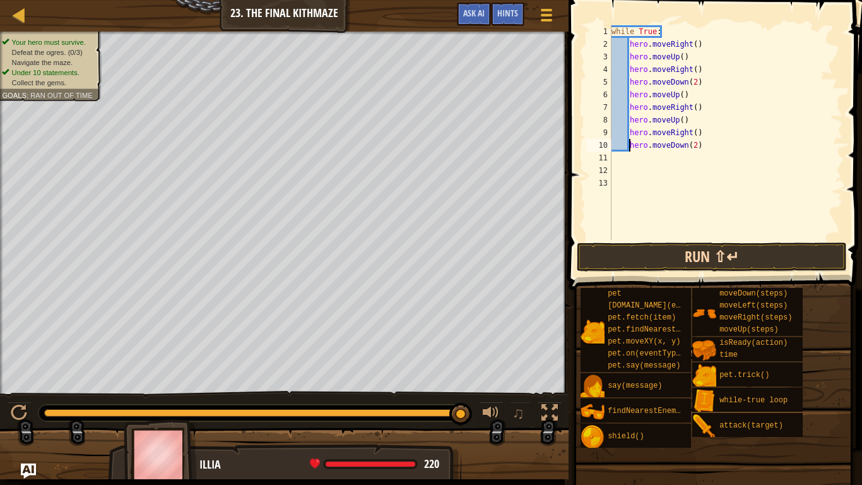
type textarea "hero.moveDown(2)"
click at [652, 254] on button "Run ⇧↵" at bounding box center [712, 256] width 270 height 29
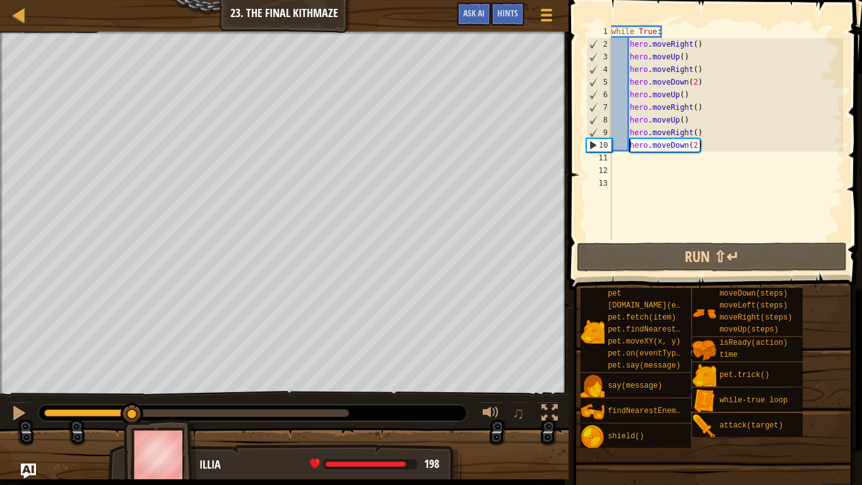
click at [133, 373] on div "Your hero must survive. Defeat the ogres. (1/3) Navigate the maze. Under 10 sta…" at bounding box center [431, 255] width 862 height 447
click at [24, 408] on div at bounding box center [19, 412] width 16 height 16
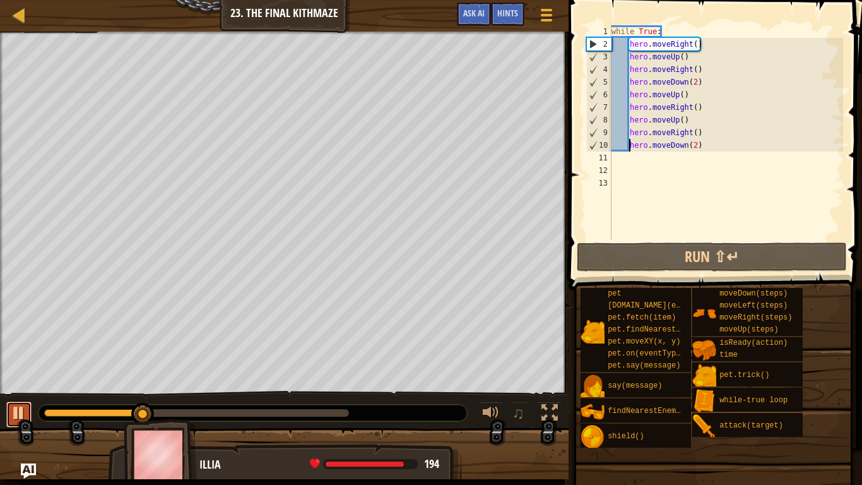
click at [23, 408] on div at bounding box center [19, 412] width 16 height 16
click at [628, 174] on div "while True : hero . moveRight ( ) hero . moveUp ( ) hero . moveRight ( ) hero .…" at bounding box center [726, 145] width 234 height 240
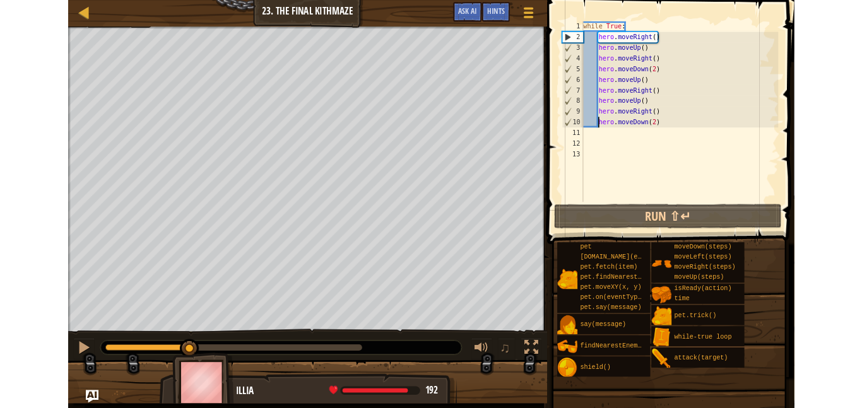
scroll to position [6, 0]
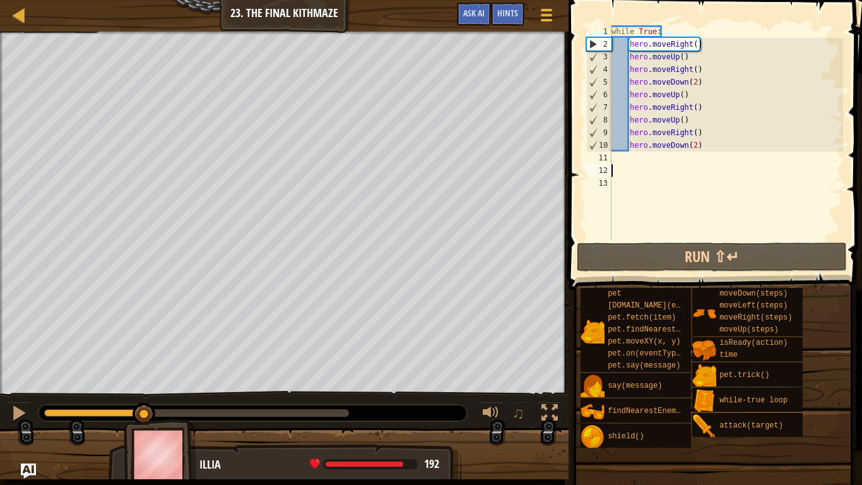
click at [623, 167] on div "while True : hero . moveRight ( ) hero . moveUp ( ) hero . moveRight ( ) hero .…" at bounding box center [726, 145] width 234 height 240
click at [617, 160] on div "while True : hero . moveRight ( ) hero . moveUp ( ) hero . moveRight ( ) hero .…" at bounding box center [726, 145] width 234 height 240
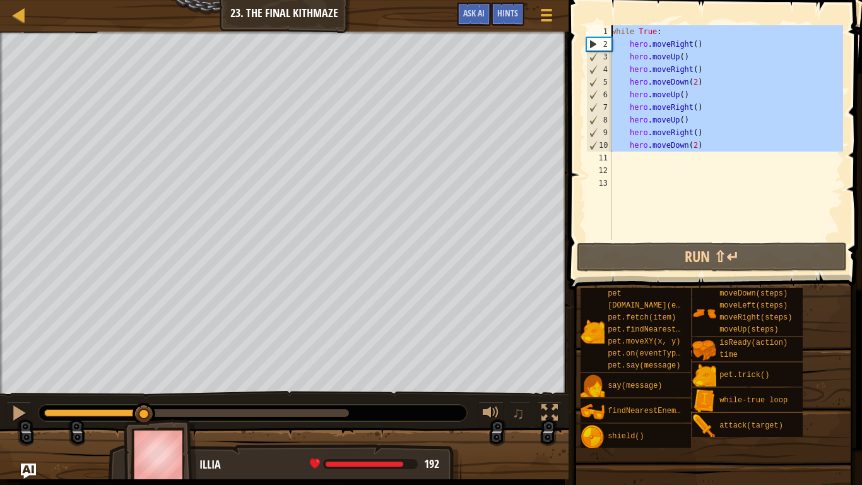
drag, startPoint x: 712, startPoint y: 157, endPoint x: 545, endPoint y: 0, distance: 229.0
click at [545, 0] on div "Map Introduction to Computer Science 23. The Final Kithmaze Game Menu Done Hint…" at bounding box center [431, 242] width 862 height 485
type textarea "while True: hero.moveRight()"
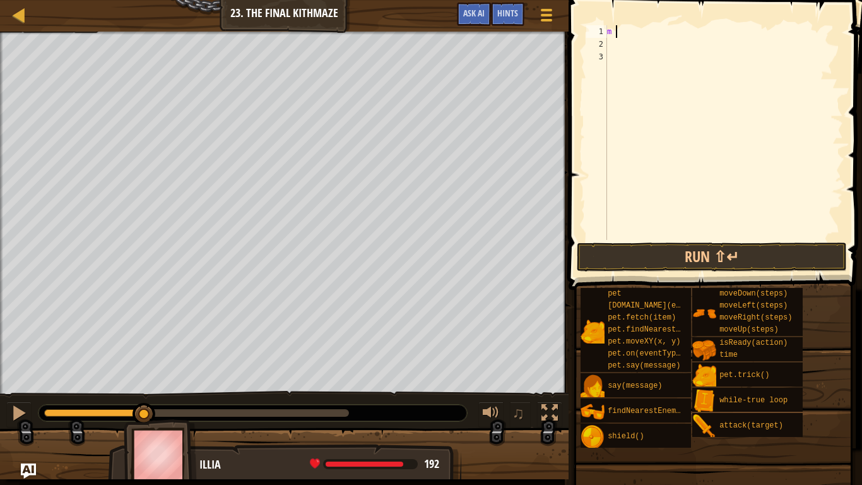
type textarea "m"
click at [130, 0] on div "Map Introduction to Computer Science 23. The Final Kithmaze Game Menu Done Hint…" at bounding box center [284, 16] width 569 height 32
